Goal: Transaction & Acquisition: Purchase product/service

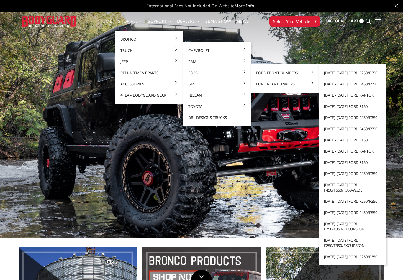
click at [329, 72] on link "[DATE]-[DATE] Ford F250/F350" at bounding box center [352, 72] width 63 height 11
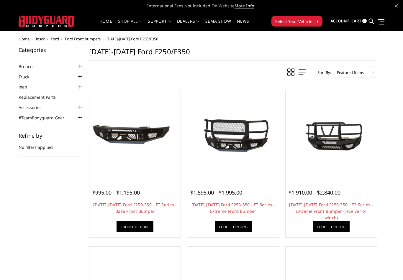
click at [243, 226] on link "Choose Options" at bounding box center [233, 227] width 37 height 11
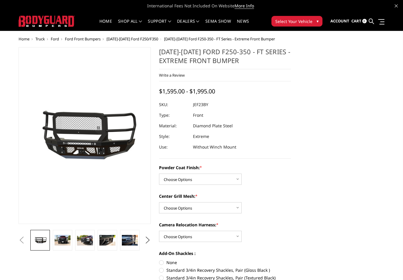
click at [66, 239] on img at bounding box center [63, 240] width 16 height 11
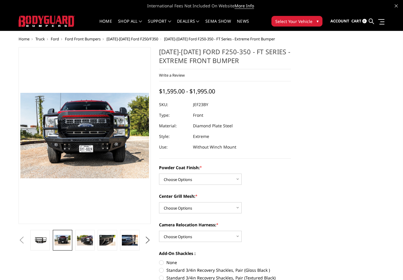
click at [89, 237] on img at bounding box center [85, 240] width 16 height 11
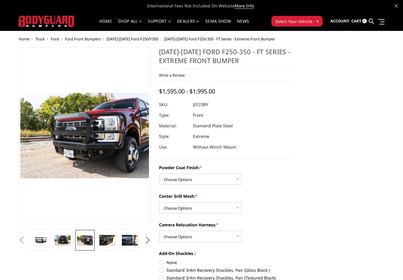
click at [105, 238] on img at bounding box center [107, 240] width 16 height 11
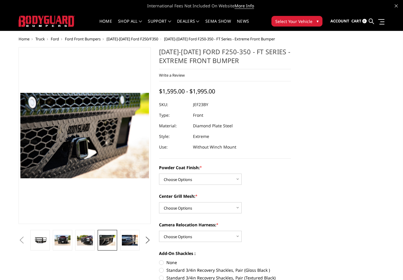
click at [127, 240] on img at bounding box center [130, 240] width 16 height 11
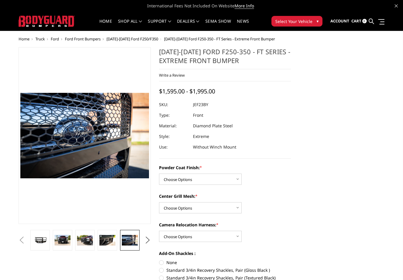
click at [149, 239] on button "Next" at bounding box center [147, 240] width 9 height 9
click at [130, 239] on img at bounding box center [130, 240] width 16 height 11
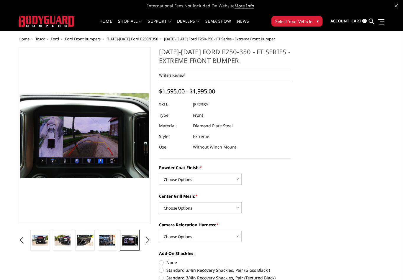
click at [113, 235] on link at bounding box center [107, 240] width 19 height 21
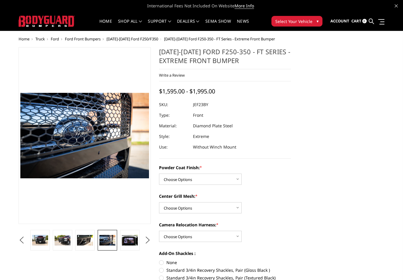
click at [82, 240] on img at bounding box center [85, 240] width 16 height 11
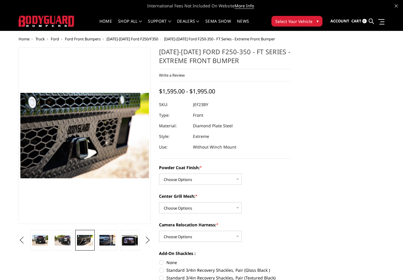
click at [84, 239] on img at bounding box center [85, 240] width 16 height 11
click at [61, 241] on img at bounding box center [63, 240] width 16 height 11
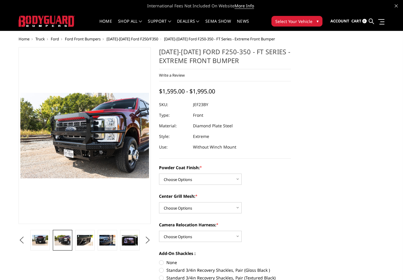
click at [42, 235] on img at bounding box center [40, 240] width 16 height 11
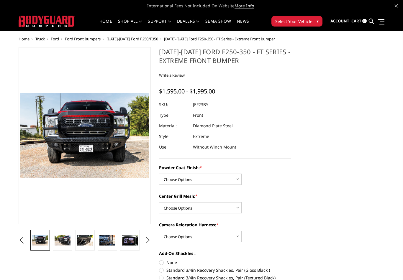
click at [21, 232] on ul "Previous" at bounding box center [84, 240] width 135 height 21
click at [22, 240] on button "Previous" at bounding box center [21, 240] width 9 height 9
click at [26, 237] on button "Previous" at bounding box center [21, 240] width 9 height 9
click at [26, 239] on button "Previous" at bounding box center [21, 240] width 9 height 9
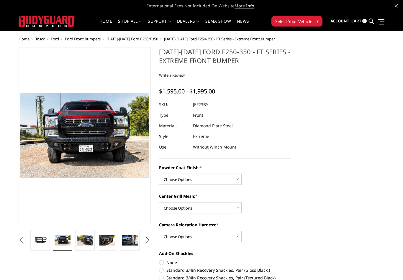
click at [26, 241] on button "Previous" at bounding box center [21, 240] width 9 height 9
click at [26, 238] on button "Previous" at bounding box center [21, 240] width 9 height 9
click at [44, 237] on img at bounding box center [40, 240] width 16 height 7
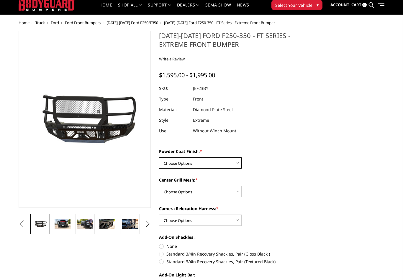
click at [168, 163] on select "Choose Options Bare Metal Gloss Black Powder Coat Textured Black Powder Coat" at bounding box center [200, 163] width 83 height 11
select select "3264"
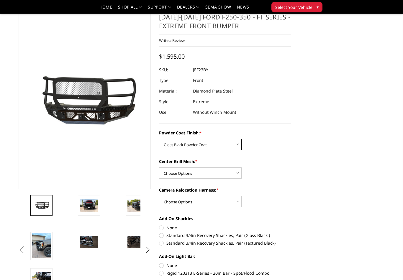
scroll to position [17, 0]
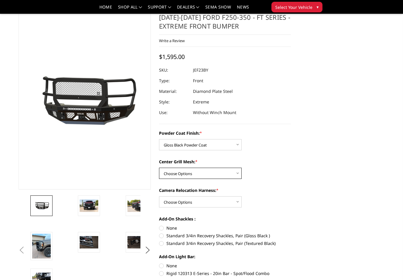
click at [172, 173] on select "Choose Options WITH Expanded Metal in Center Grill WITHOUT Expanded Metal in Ce…" at bounding box center [200, 173] width 83 height 11
click at [173, 173] on select "Choose Options WITH Expanded Metal in Center Grill WITHOUT Expanded Metal in Ce…" at bounding box center [200, 173] width 83 height 11
click at [166, 176] on select "Choose Options WITH Expanded Metal in Center Grill WITHOUT Expanded Metal in Ce…" at bounding box center [200, 173] width 83 height 11
select select "3266"
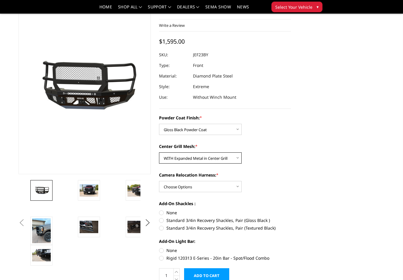
scroll to position [32, 0]
click at [168, 186] on select "Choose Options WITH Camera Relocation Harness WITHOUT Camera Relocation Harness" at bounding box center [200, 186] width 83 height 11
select select "3268"
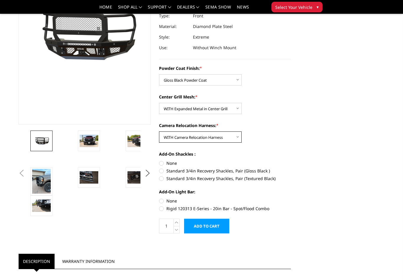
scroll to position [82, 0]
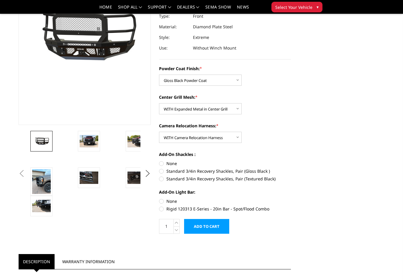
click at [38, 185] on img at bounding box center [41, 181] width 19 height 25
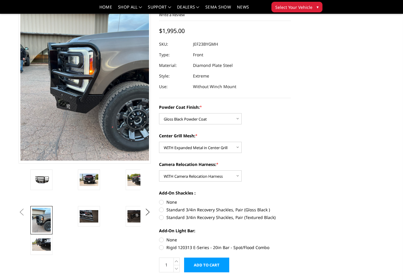
scroll to position [45, 0]
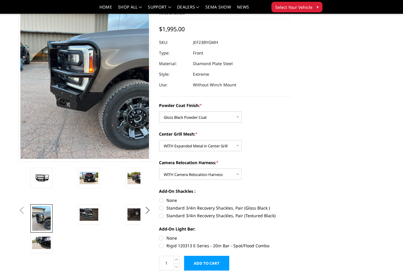
click at [86, 215] on img at bounding box center [89, 215] width 19 height 12
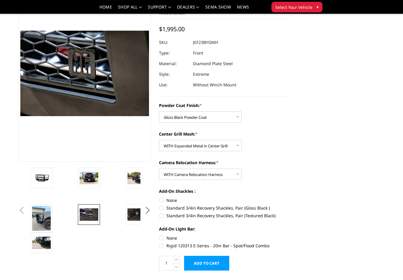
click at [132, 213] on img at bounding box center [137, 215] width 19 height 12
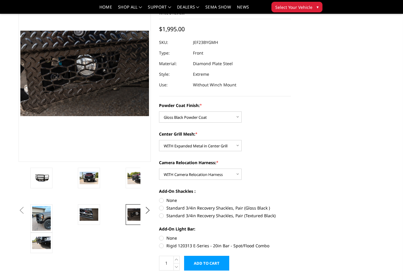
click at [151, 210] on button "Next" at bounding box center [147, 210] width 9 height 9
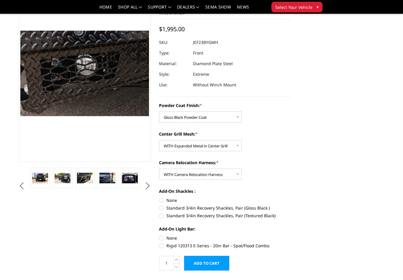
click at [132, 182] on img at bounding box center [130, 178] width 16 height 11
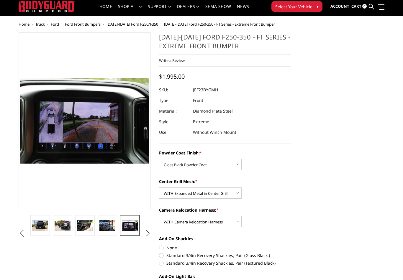
scroll to position [16, 0]
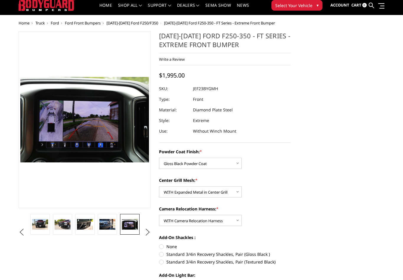
click at [18, 232] on button "Previous" at bounding box center [21, 232] width 9 height 9
click at [18, 230] on button "Previous" at bounding box center [21, 232] width 9 height 9
click at [42, 223] on img at bounding box center [40, 224] width 16 height 7
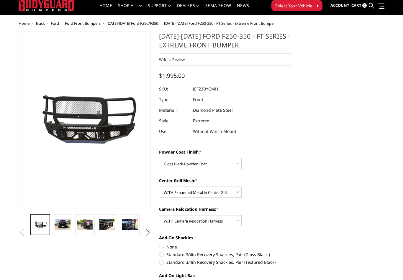
scroll to position [16, 0]
click at [60, 222] on img at bounding box center [63, 225] width 16 height 11
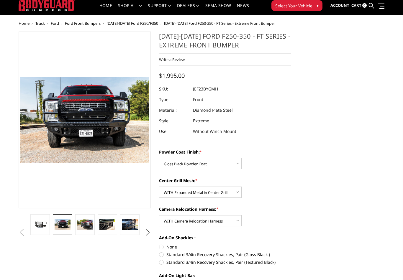
click at [86, 226] on img at bounding box center [85, 225] width 16 height 11
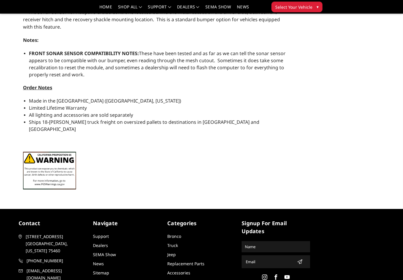
scroll to position [482, 0]
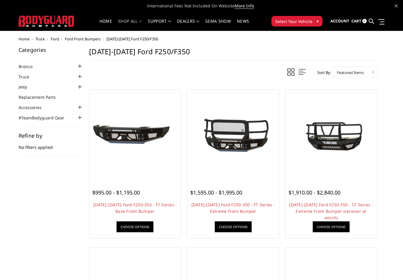
click at [330, 229] on link "Choose Options" at bounding box center [331, 227] width 37 height 11
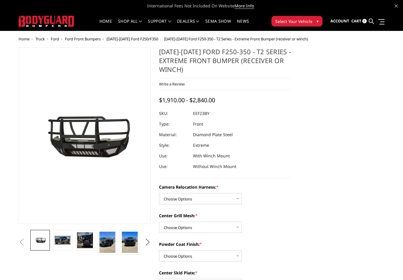
click at [61, 242] on img at bounding box center [63, 240] width 16 height 9
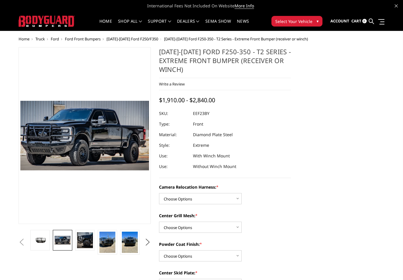
click at [85, 241] on img at bounding box center [85, 241] width 16 height 16
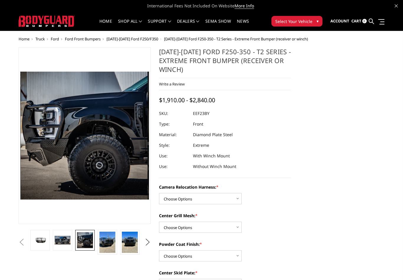
click at [108, 235] on img at bounding box center [107, 242] width 16 height 21
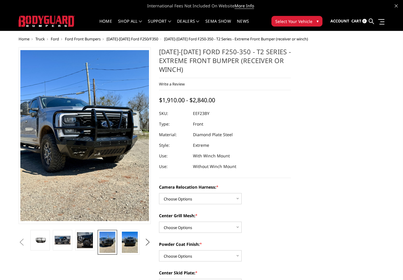
click at [133, 242] on img at bounding box center [130, 242] width 16 height 21
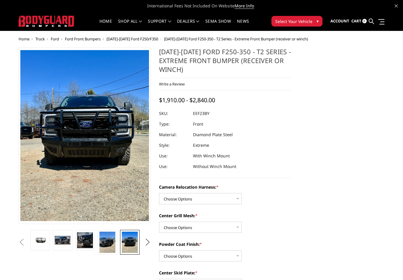
click at [146, 244] on button "Next" at bounding box center [147, 242] width 9 height 9
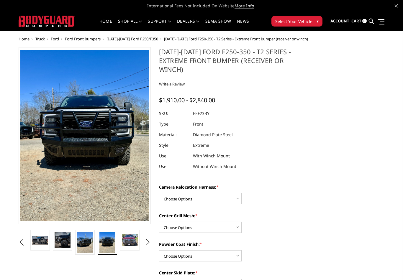
click at [130, 236] on img at bounding box center [130, 241] width 16 height 12
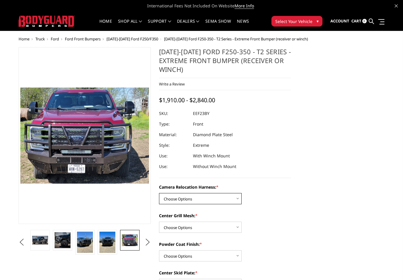
click at [220, 199] on select "Choose Options Without camera harness With camera harness" at bounding box center [200, 198] width 83 height 11
select select "3753"
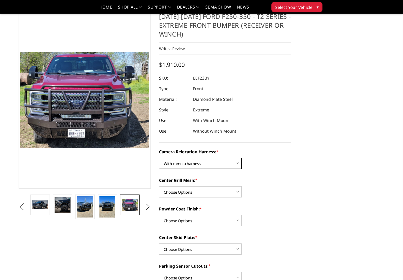
scroll to position [24, 0]
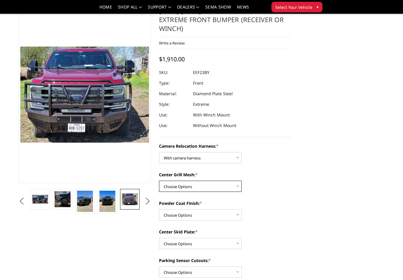
click at [228, 186] on select "Choose Options Without expanded metal With expanded metal" at bounding box center [200, 186] width 83 height 11
select select "3751"
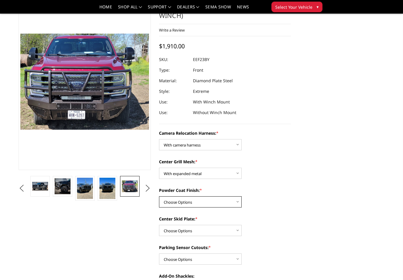
click at [226, 203] on select "Choose Options Textured Black Powder Coat Gloss Black Powder Coat Bare Metal" at bounding box center [200, 202] width 83 height 11
select select "3749"
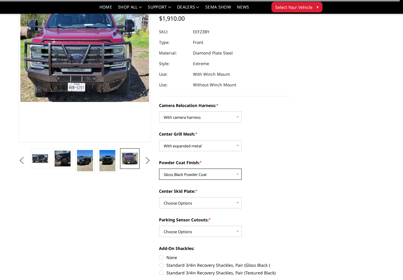
scroll to position [66, 0]
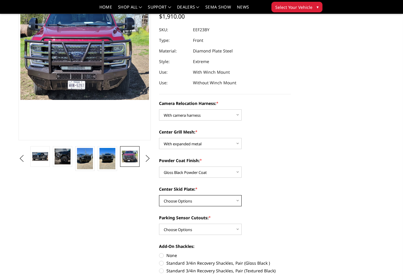
click at [227, 201] on select "Choose Options Winch Mount Skid Plate Standard Skid Plate (included) 2" Receive…" at bounding box center [200, 200] width 83 height 11
select select "3746"
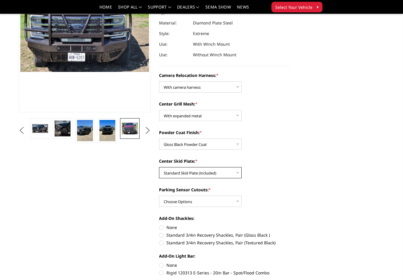
scroll to position [95, 0]
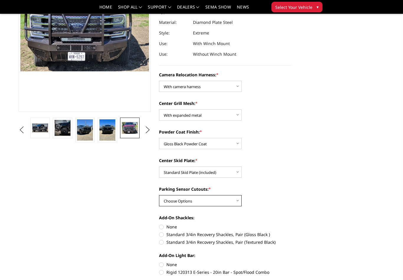
click at [229, 200] on select "Choose Options Yes - With Parking Sensor Cutouts" at bounding box center [200, 200] width 83 height 11
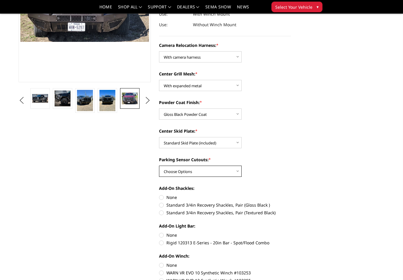
scroll to position [124, 0]
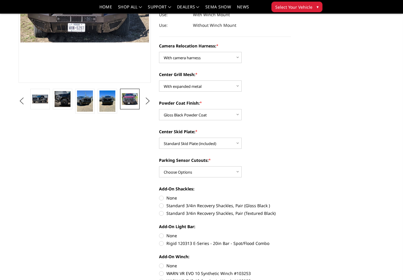
click at [165, 196] on label "None" at bounding box center [225, 198] width 132 height 6
click at [159, 196] on input "None" at bounding box center [159, 195] width 0 height 0
radio input "true"
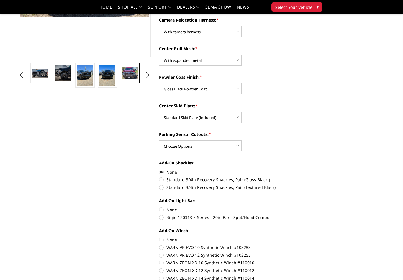
scroll to position [153, 0]
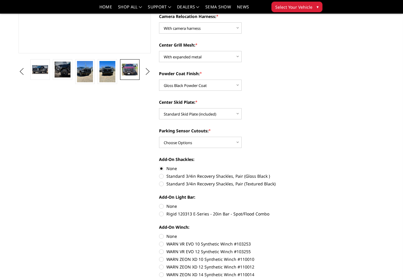
click at [164, 205] on label "None" at bounding box center [225, 207] width 132 height 6
click at [159, 204] on input "None" at bounding box center [159, 204] width 0 height 0
radio input "true"
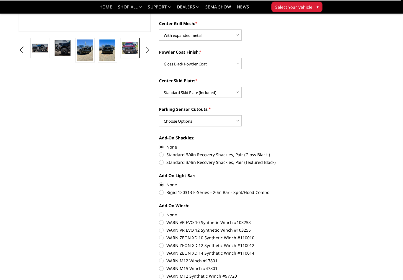
scroll to position [178, 0]
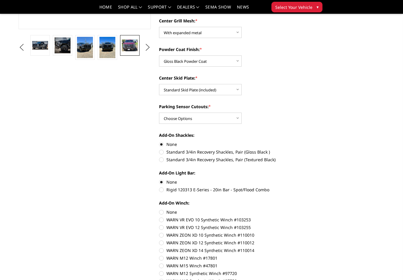
click at [168, 210] on label "None" at bounding box center [225, 212] width 132 height 6
click at [159, 210] on input "None" at bounding box center [159, 209] width 0 height 0
radio input "true"
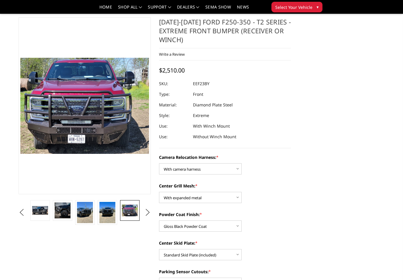
scroll to position [0, 0]
